Goal: Information Seeking & Learning: Learn about a topic

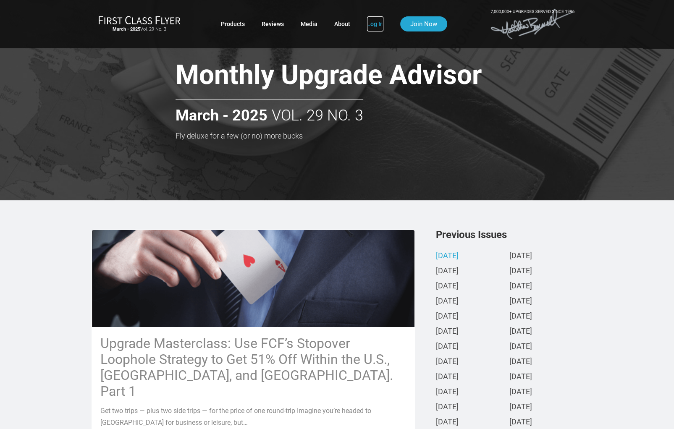
click at [378, 26] on link "Log In" at bounding box center [375, 23] width 16 height 15
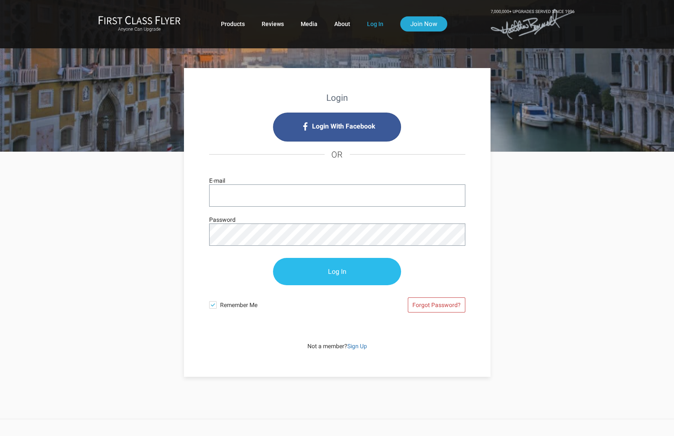
type input "[EMAIL_ADDRESS][DOMAIN_NAME]"
click at [330, 266] on input "Log In" at bounding box center [337, 271] width 128 height 27
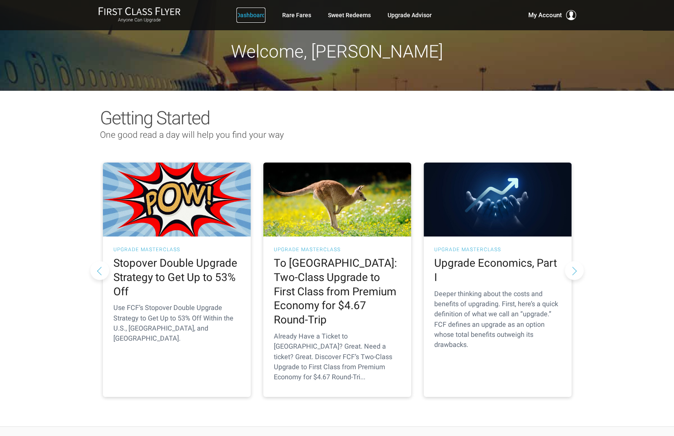
click at [252, 14] on link "Dashboard" at bounding box center [251, 15] width 29 height 15
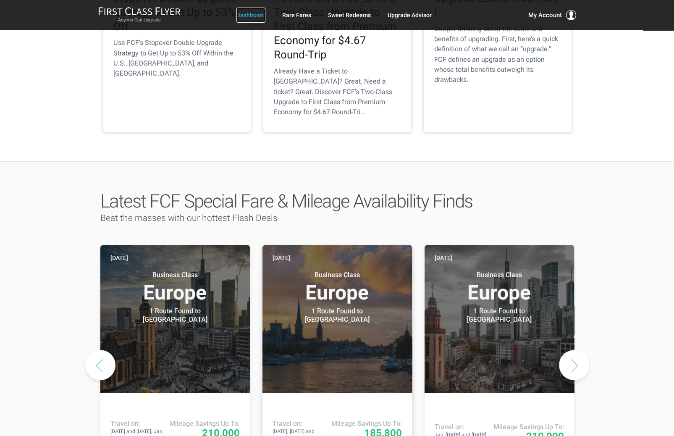
scroll to position [280, 0]
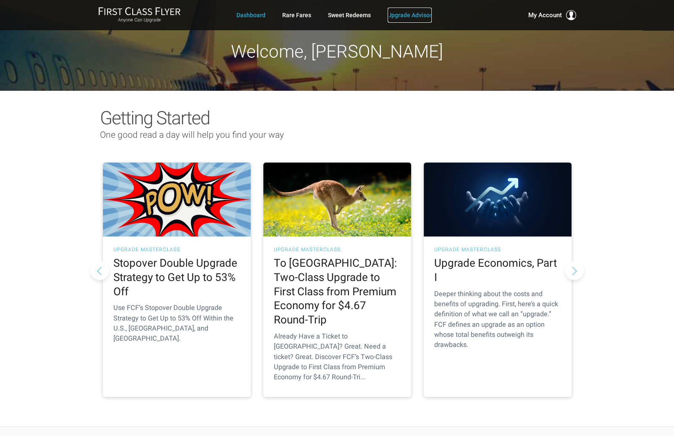
click at [411, 18] on link "Upgrade Advisor" at bounding box center [410, 15] width 44 height 15
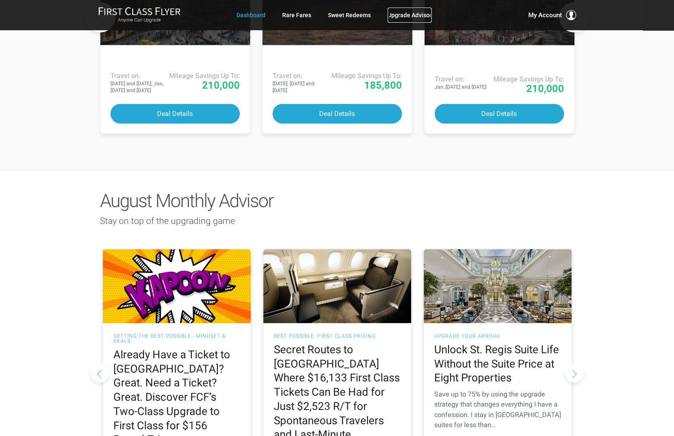
scroll to position [616, 0]
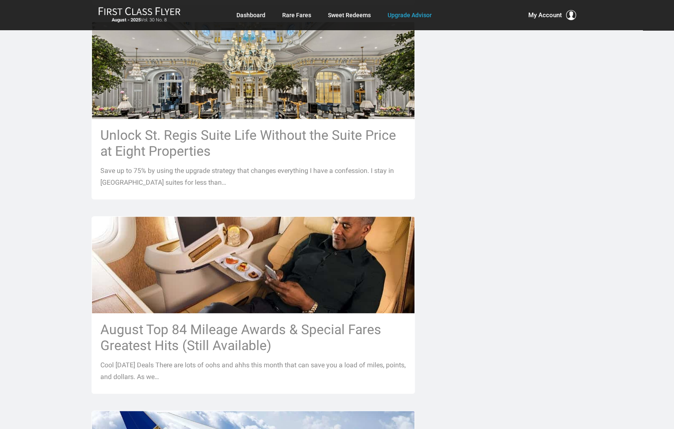
scroll to position [639, 0]
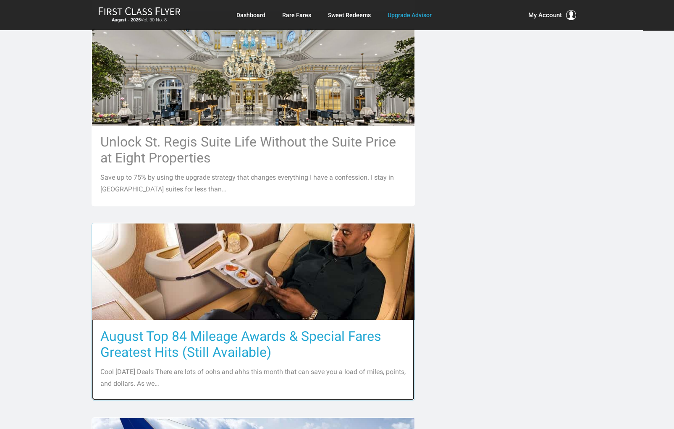
click at [232, 334] on h3 "August Top 84 Mileage Awards & Special Fares Greatest Hits (Still Available)" at bounding box center [253, 345] width 306 height 32
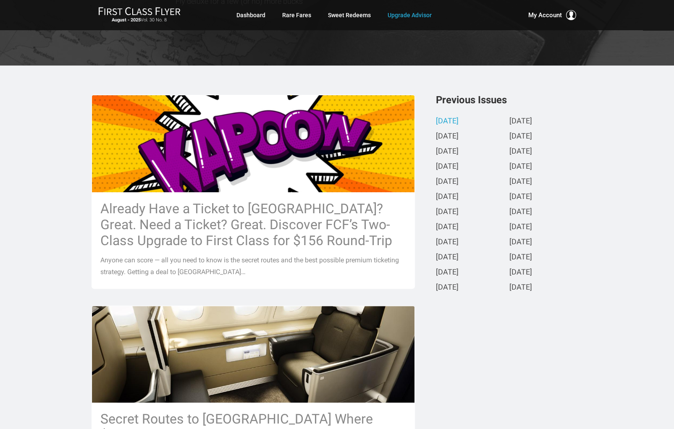
scroll to position [23, 0]
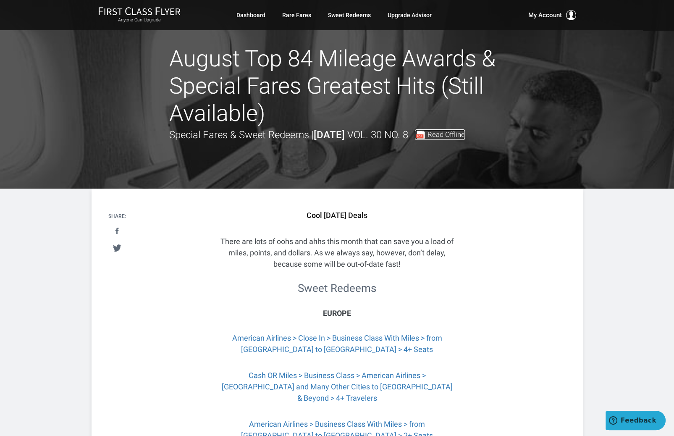
click at [465, 134] on span "Read Offline" at bounding box center [446, 134] width 37 height 7
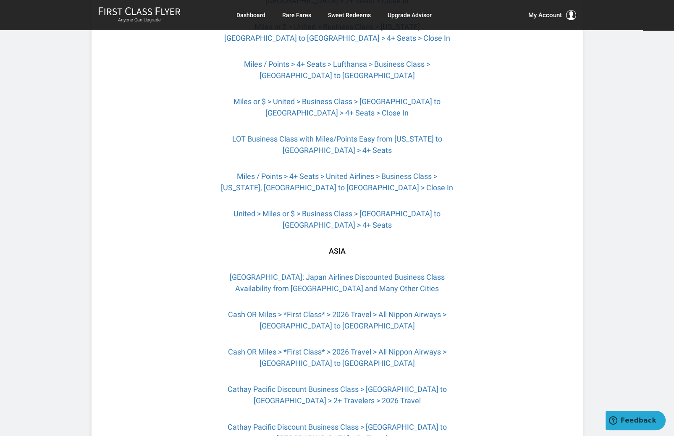
scroll to position [1288, 0]
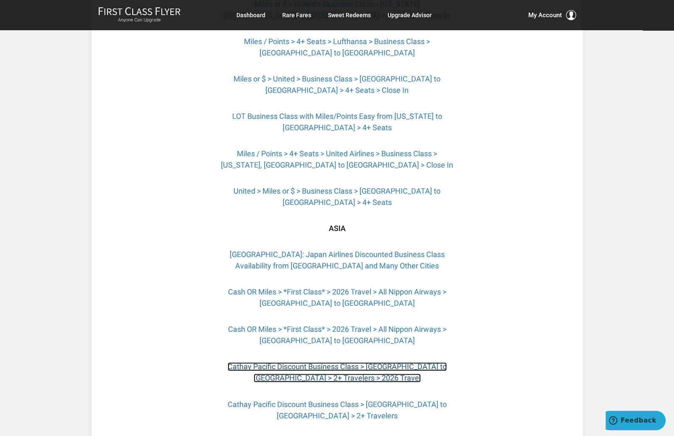
click at [358, 362] on link "Cathay Pacific Discount Business Class > Boston to Hong Kong > 2+ Travelers > 2…" at bounding box center [337, 372] width 219 height 20
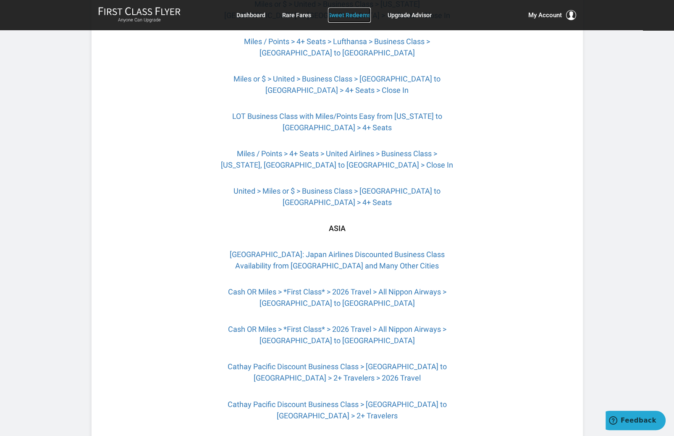
click at [340, 18] on link "Sweet Redeems" at bounding box center [349, 15] width 43 height 15
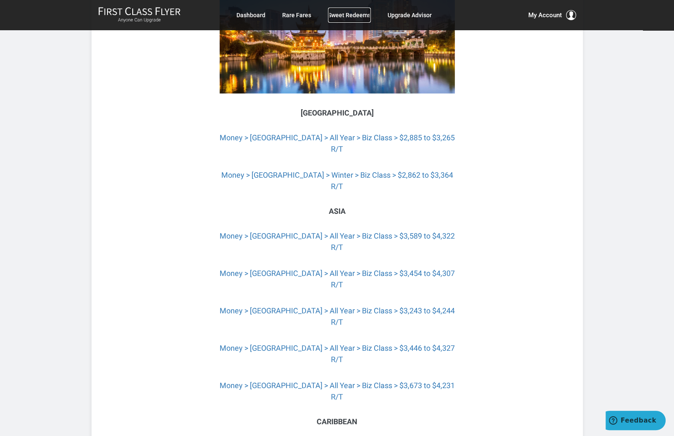
scroll to position [1849, 0]
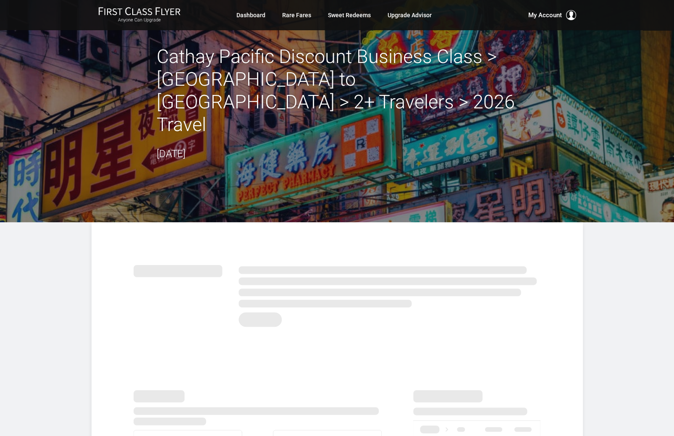
click at [79, 108] on header "Cathay Pacific Discount Business Class > Boston to Hong Kong > 2+ Travelers > 2…" at bounding box center [337, 111] width 674 height 222
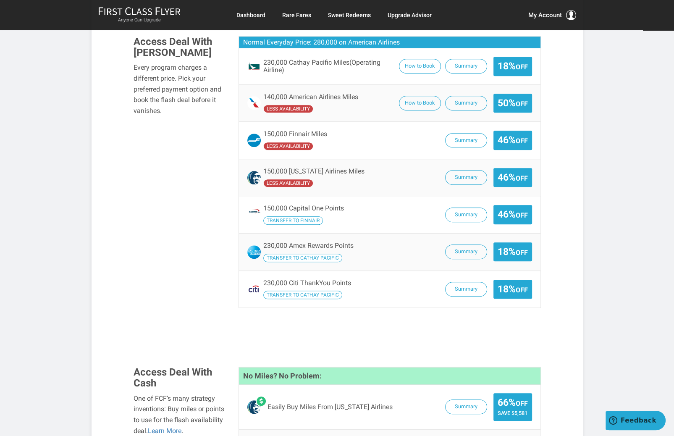
scroll to position [560, 0]
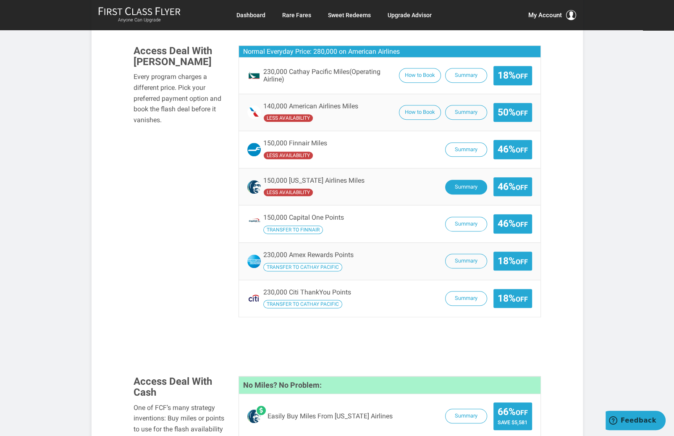
click at [464, 180] on button "Summary" at bounding box center [466, 187] width 42 height 15
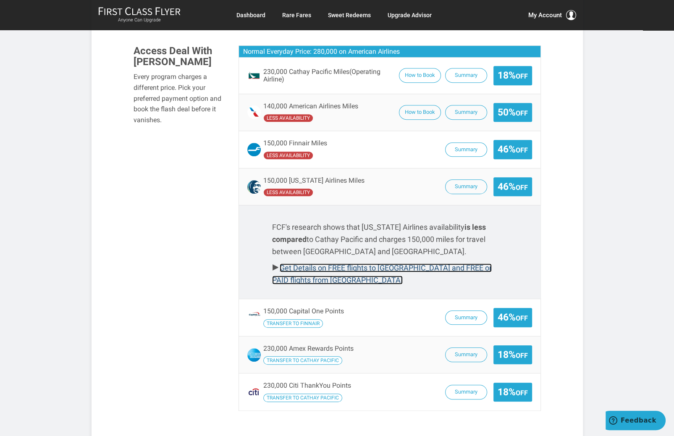
click at [397, 263] on link "Get Details on FREE flights to Boston and FREE or PAID flights from Hong Kong" at bounding box center [382, 273] width 220 height 21
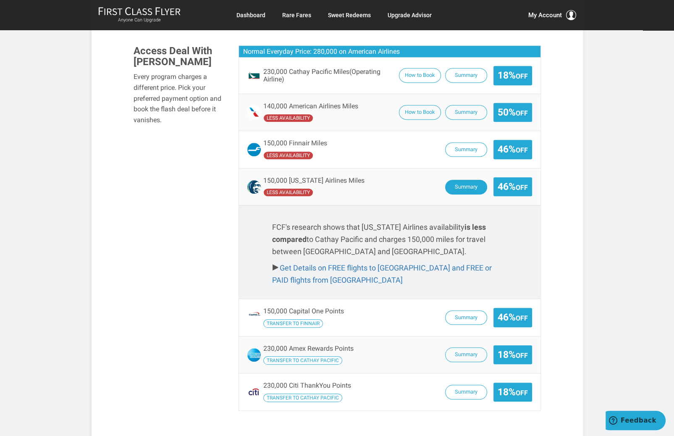
click at [467, 180] on button "Summary" at bounding box center [466, 187] width 42 height 15
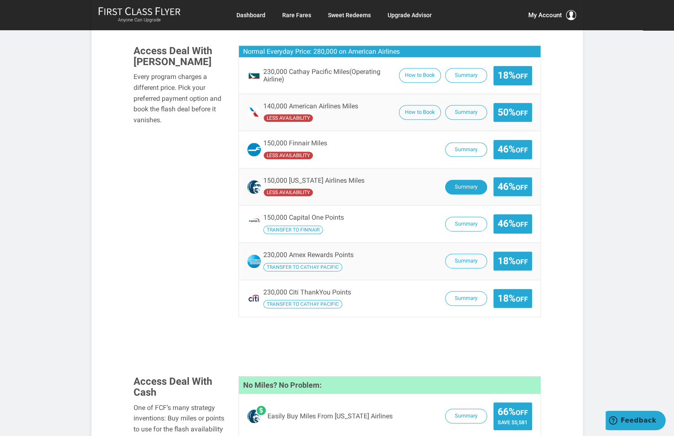
click at [467, 180] on button "Summary" at bounding box center [466, 187] width 42 height 15
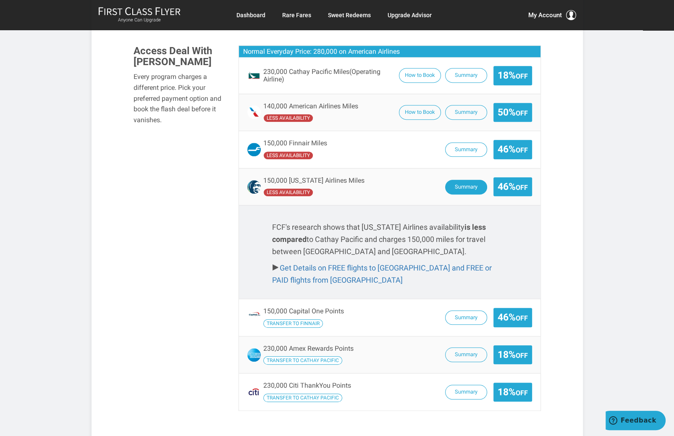
click at [467, 180] on button "Summary" at bounding box center [466, 187] width 42 height 15
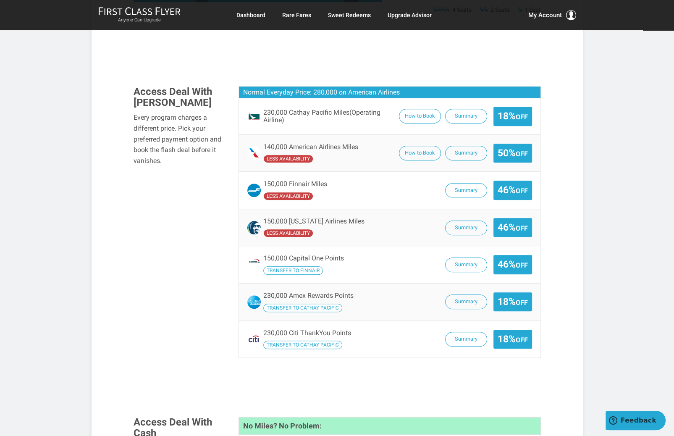
scroll to position [504, 0]
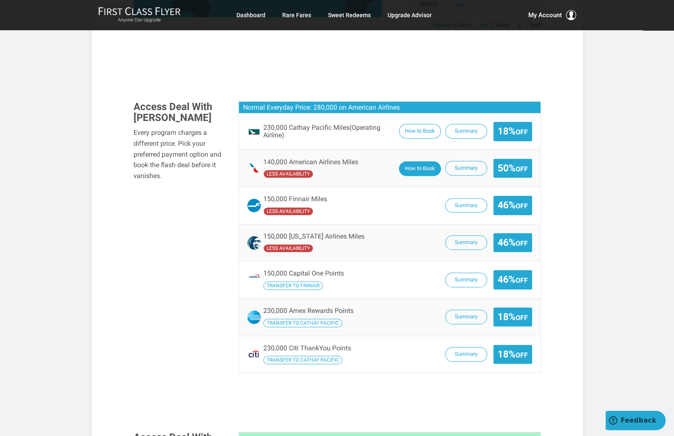
click at [407, 161] on button "How to Book" at bounding box center [420, 168] width 42 height 15
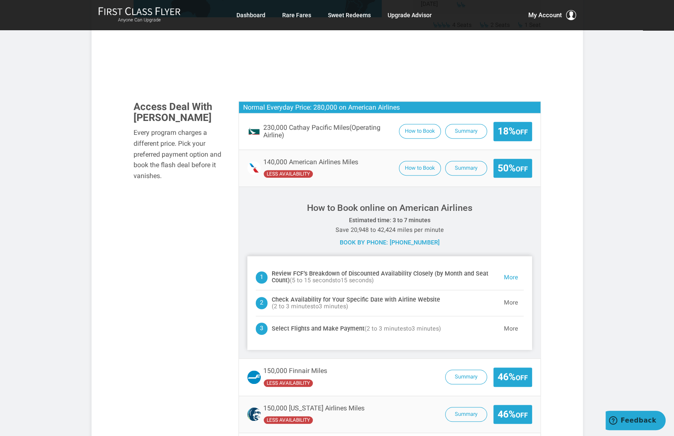
click at [513, 269] on button "More" at bounding box center [511, 277] width 25 height 17
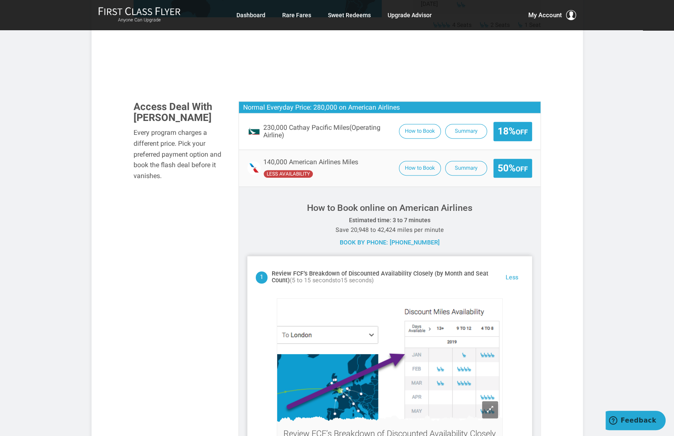
scroll to position [694, 0]
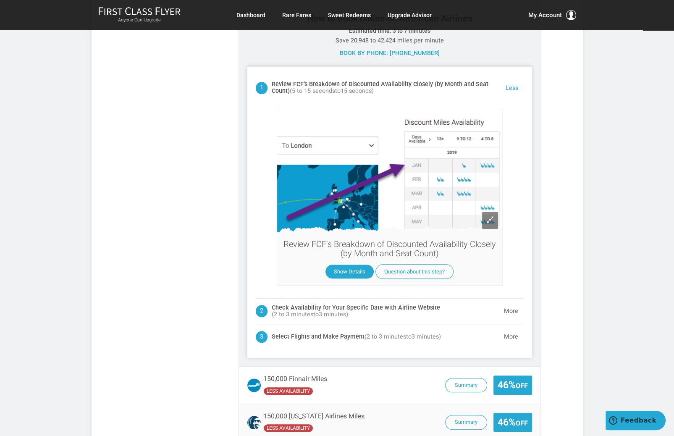
click at [513, 80] on button "Less" at bounding box center [512, 88] width 24 height 17
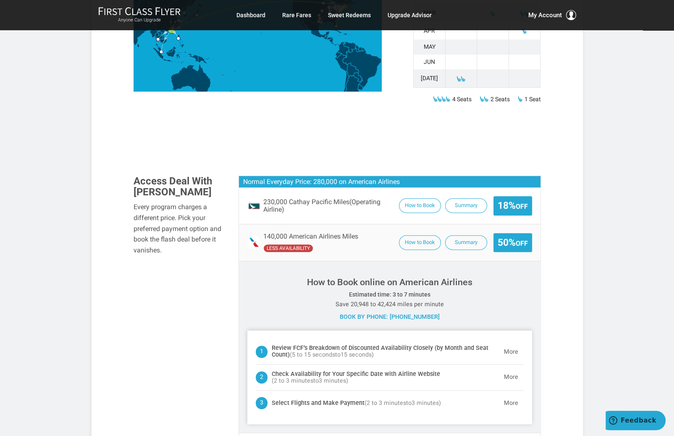
scroll to position [413, 0]
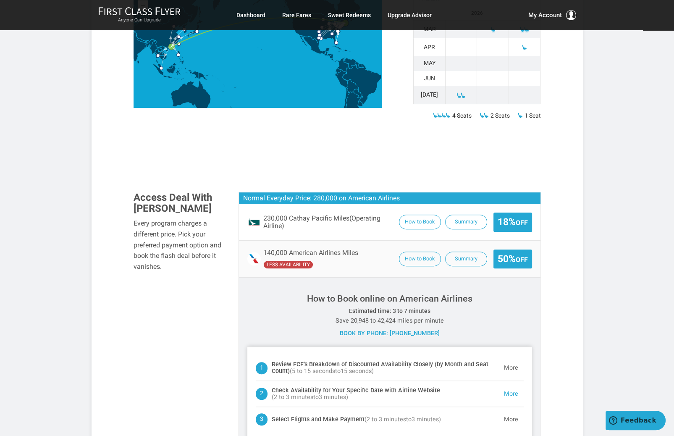
click at [511, 386] on button "More" at bounding box center [511, 394] width 25 height 17
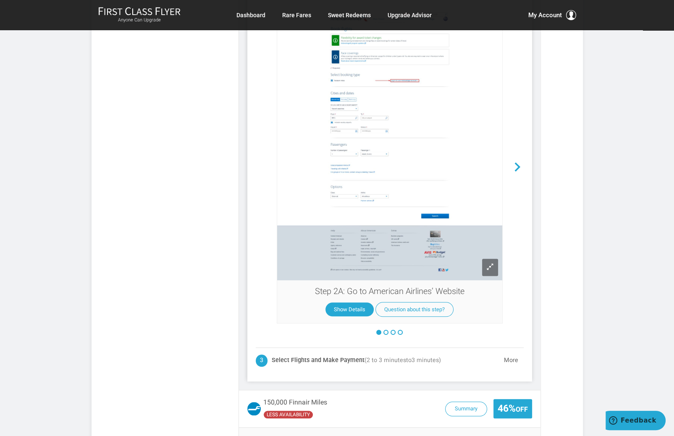
scroll to position [831, 0]
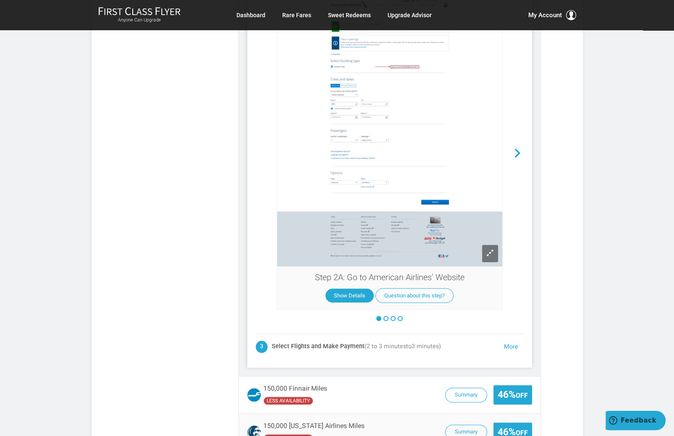
click at [506, 339] on button "More" at bounding box center [511, 347] width 25 height 17
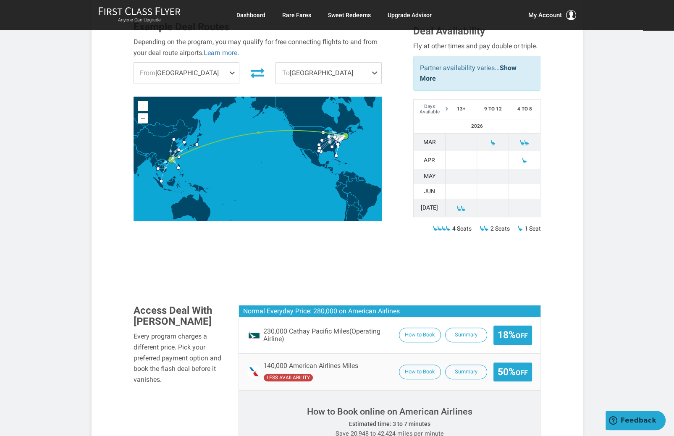
scroll to position [240, 0]
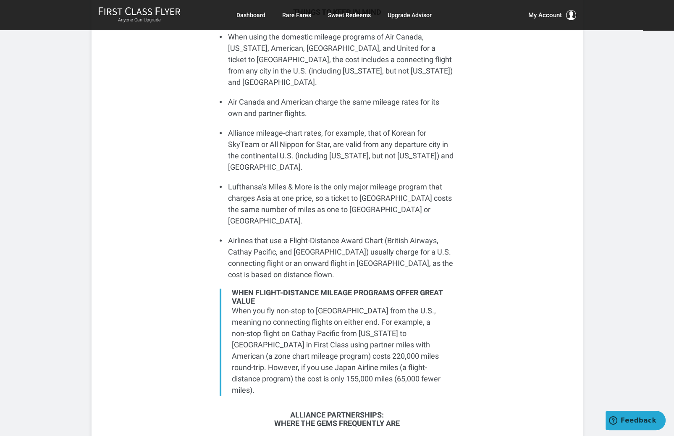
scroll to position [896, 0]
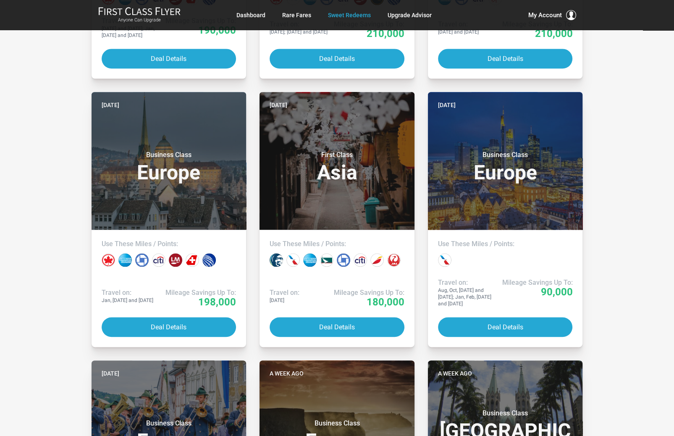
scroll to position [952, 0]
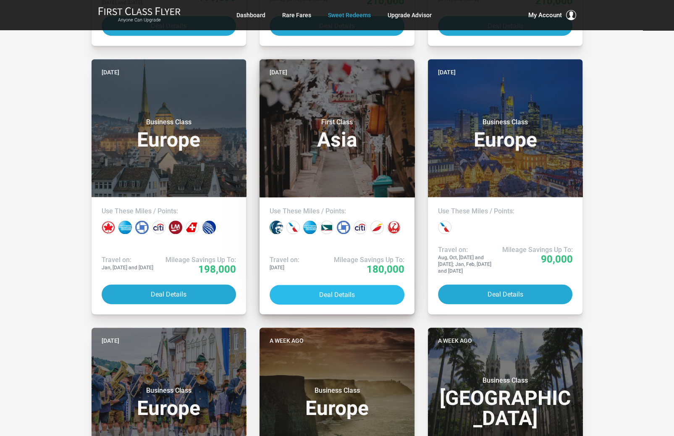
click at [319, 294] on button "Deal Details" at bounding box center [337, 295] width 135 height 20
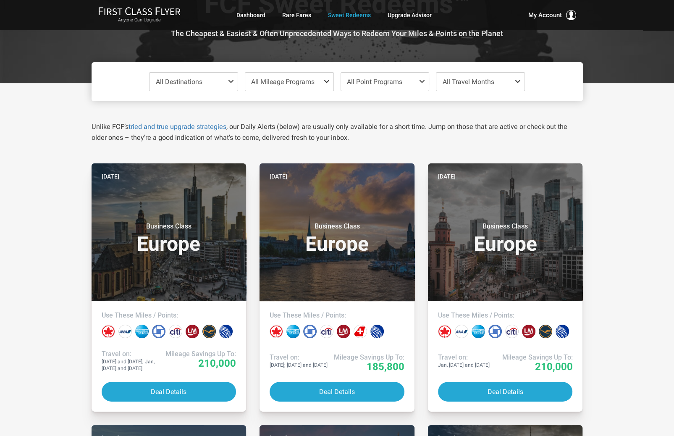
scroll to position [0, 0]
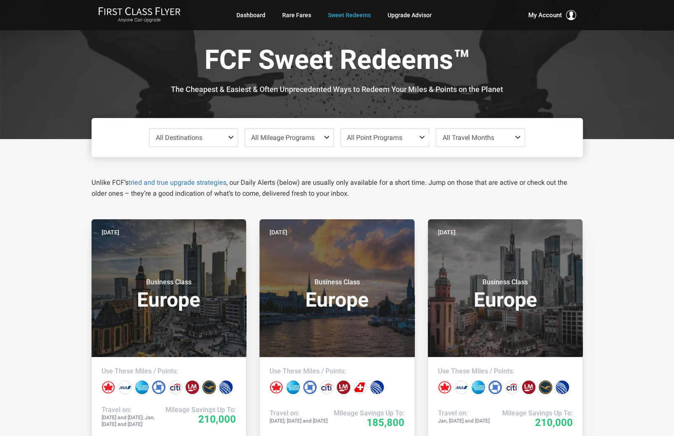
click at [229, 137] on span at bounding box center [233, 137] width 10 height 7
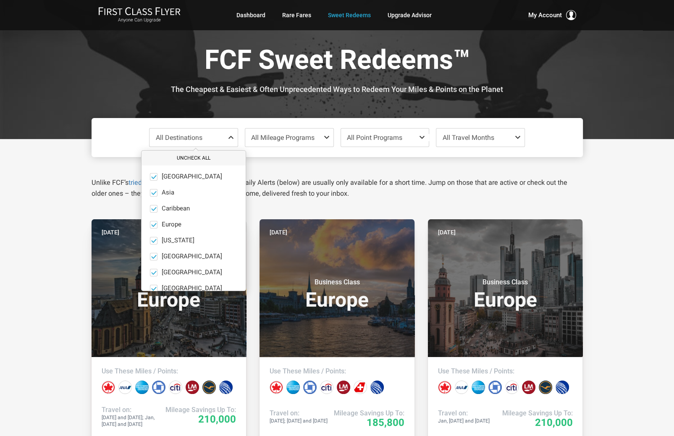
click at [187, 155] on button "Uncheck All" at bounding box center [194, 158] width 104 height 14
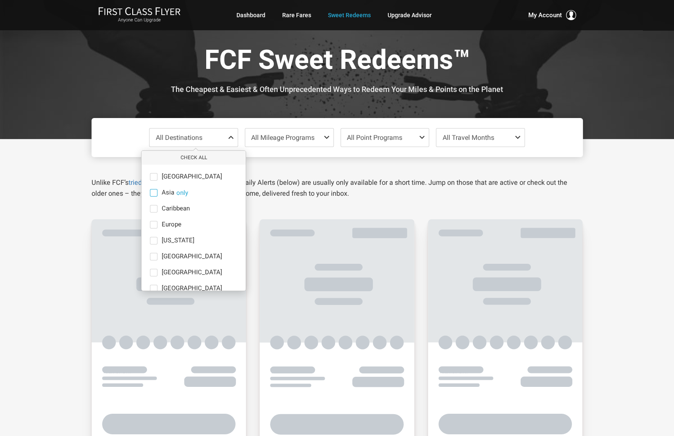
click at [152, 191] on span at bounding box center [154, 193] width 8 height 8
click at [0, 0] on input "Asia only" at bounding box center [0, 0] width 0 height 0
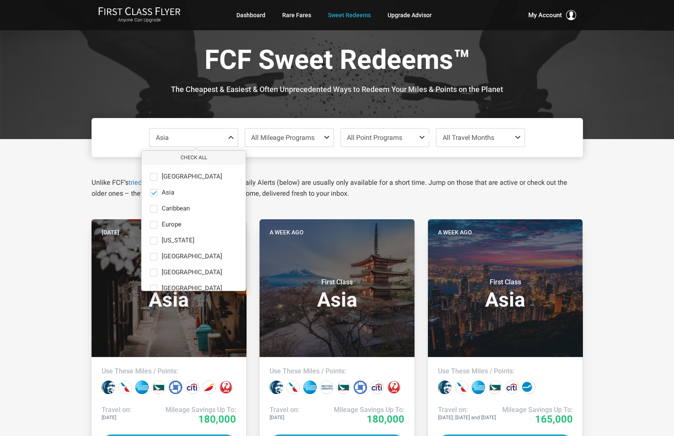
click at [56, 207] on div "Asia Check All Africa only Asia only Caribbean only Europe only Hawaii only Ind…" at bounding box center [337, 404] width 674 height 530
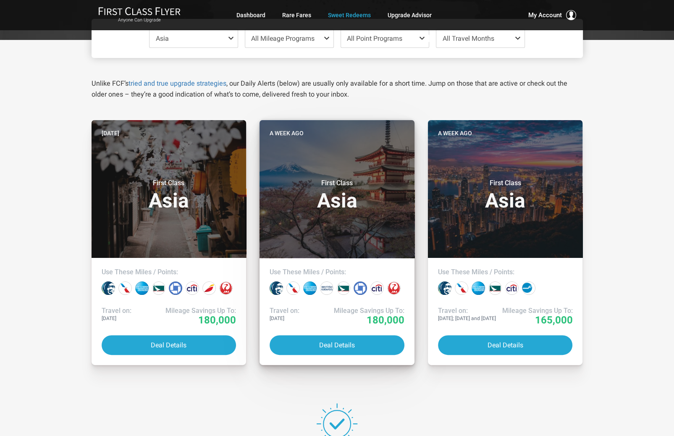
scroll to position [112, 0]
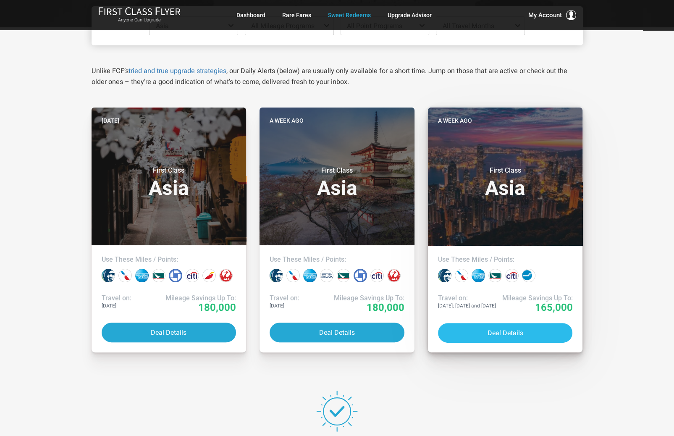
click at [490, 333] on button "Deal Details" at bounding box center [505, 333] width 135 height 20
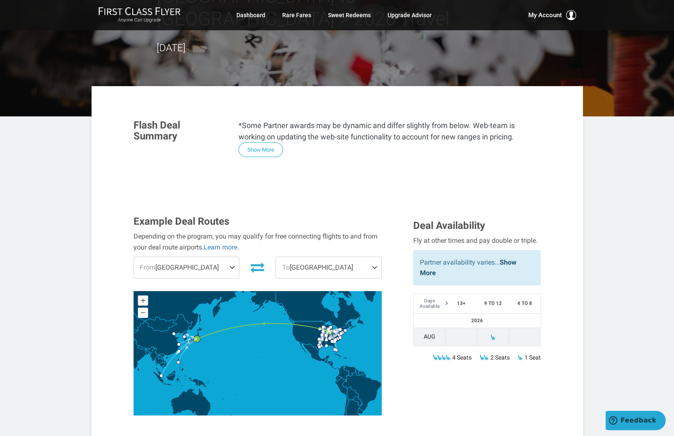
scroll to position [112, 0]
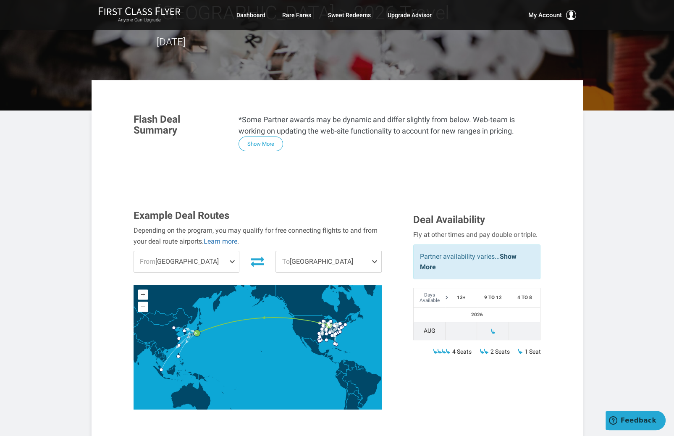
click at [232, 251] on span at bounding box center [234, 261] width 10 height 21
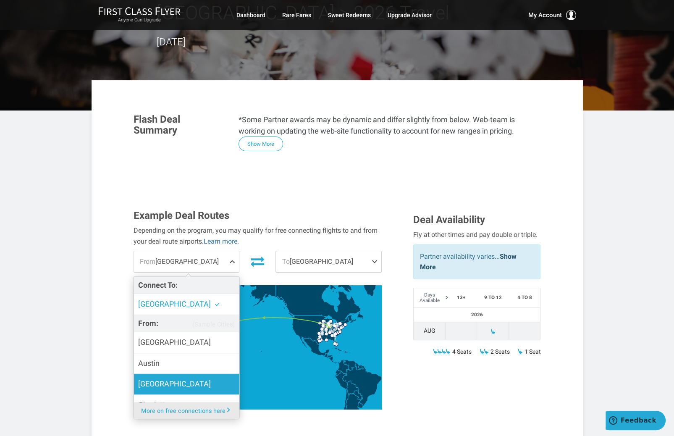
click at [169, 374] on label "[GEOGRAPHIC_DATA]" at bounding box center [186, 384] width 105 height 21
click at [0, 0] on input "[GEOGRAPHIC_DATA]" at bounding box center [0, 0] width 0 height 0
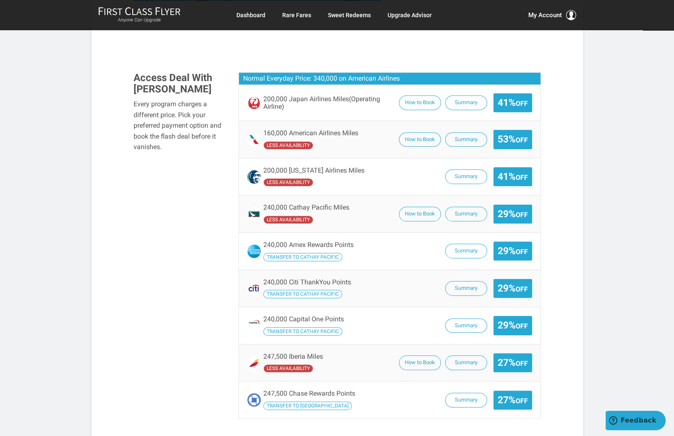
scroll to position [504, 0]
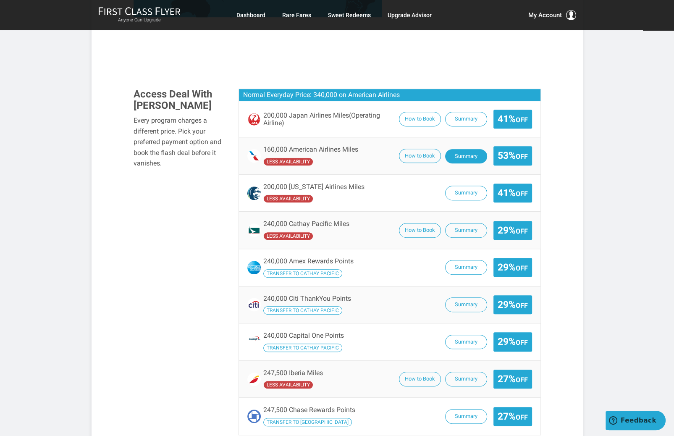
click at [458, 149] on button "Summary" at bounding box center [466, 156] width 42 height 15
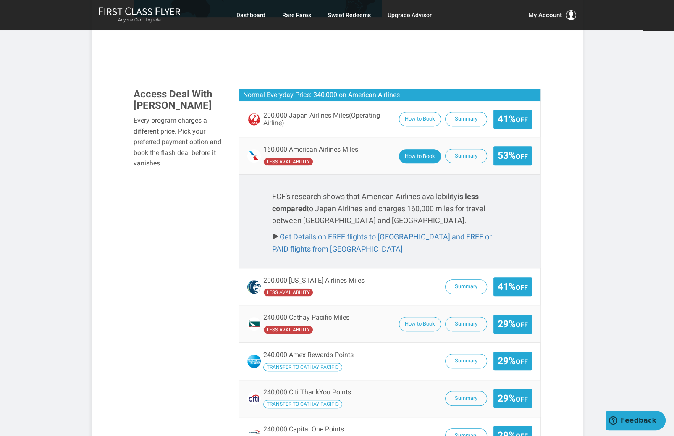
click at [418, 149] on button "How to Book" at bounding box center [420, 156] width 42 height 15
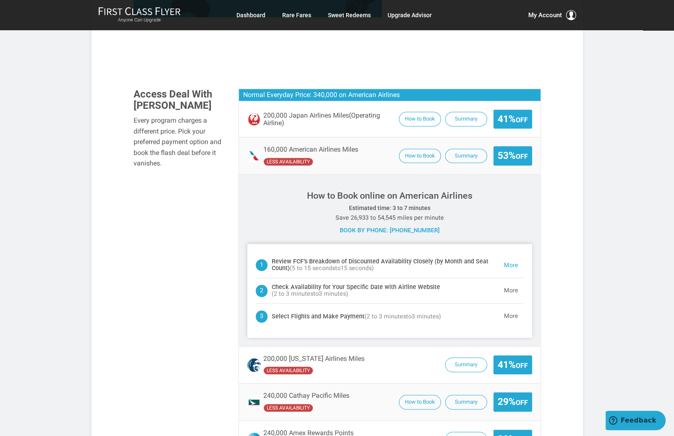
click at [507, 257] on button "More" at bounding box center [511, 265] width 25 height 17
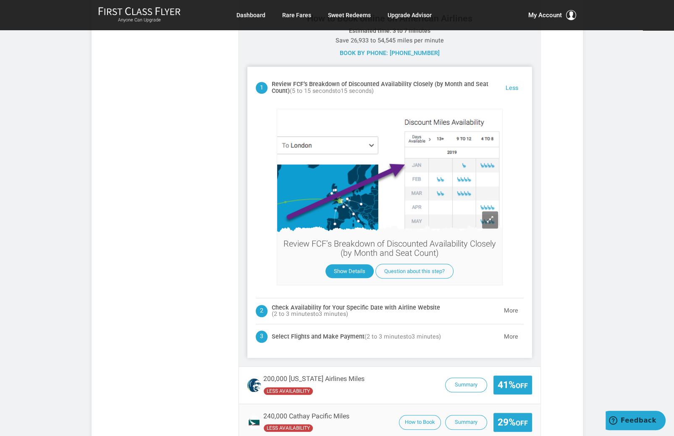
click at [509, 80] on button "Less" at bounding box center [512, 88] width 24 height 17
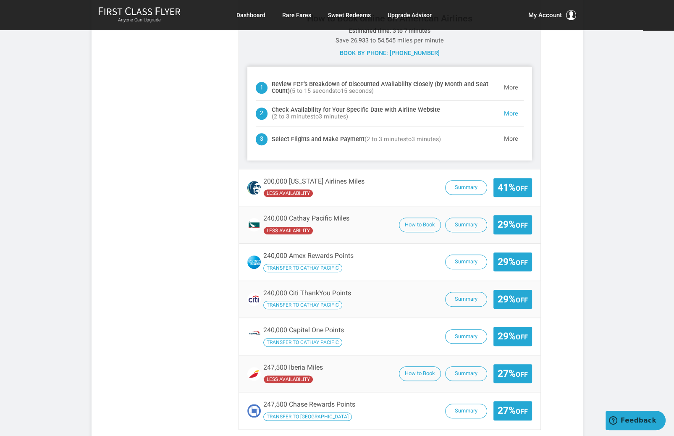
click at [508, 105] on button "More" at bounding box center [511, 113] width 25 height 17
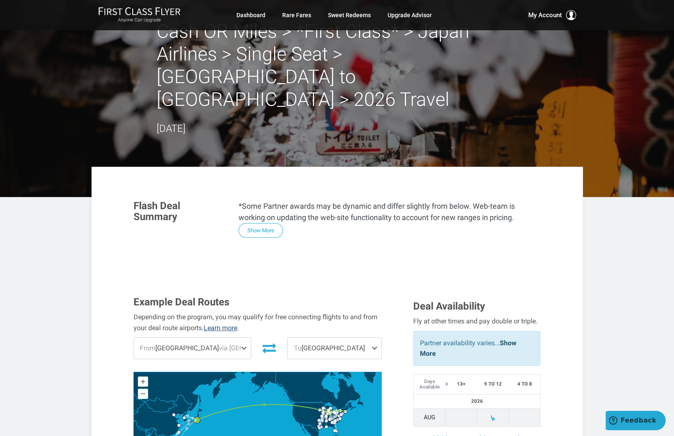
scroll to position [0, 0]
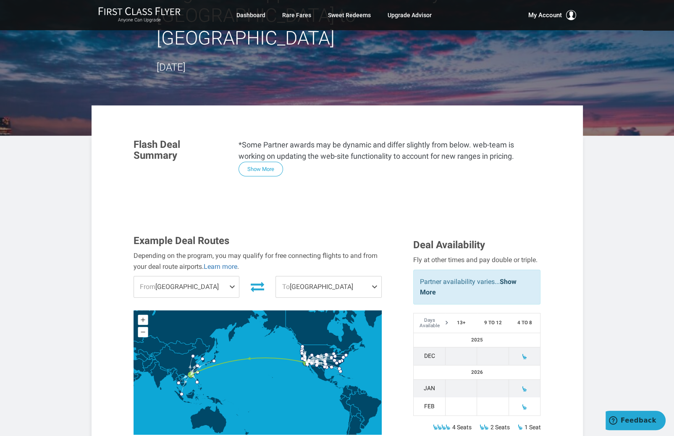
scroll to position [112, 0]
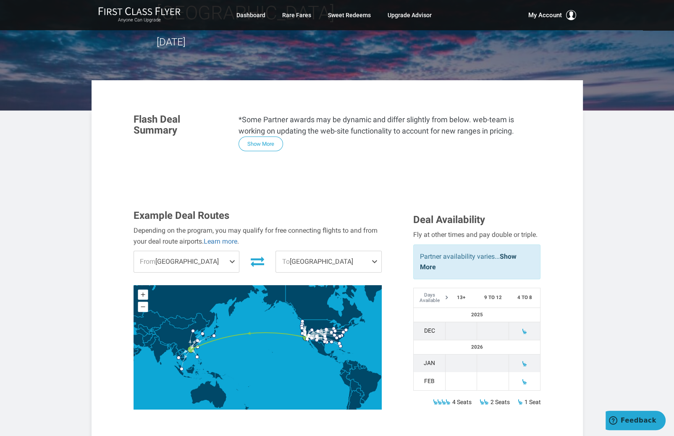
click at [229, 251] on span at bounding box center [234, 261] width 10 height 21
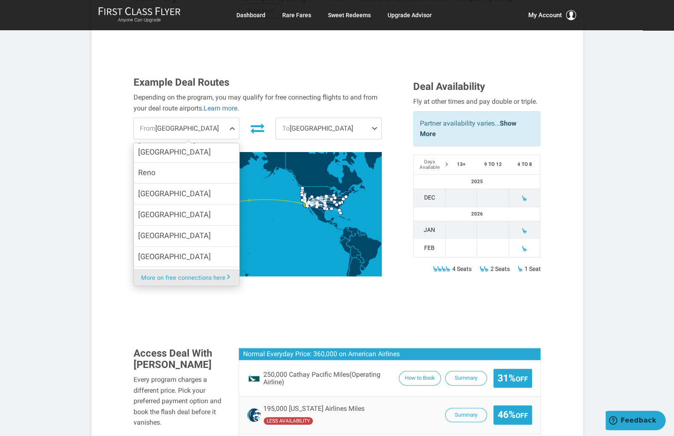
scroll to position [280, 0]
